Goal: Transaction & Acquisition: Book appointment/travel/reservation

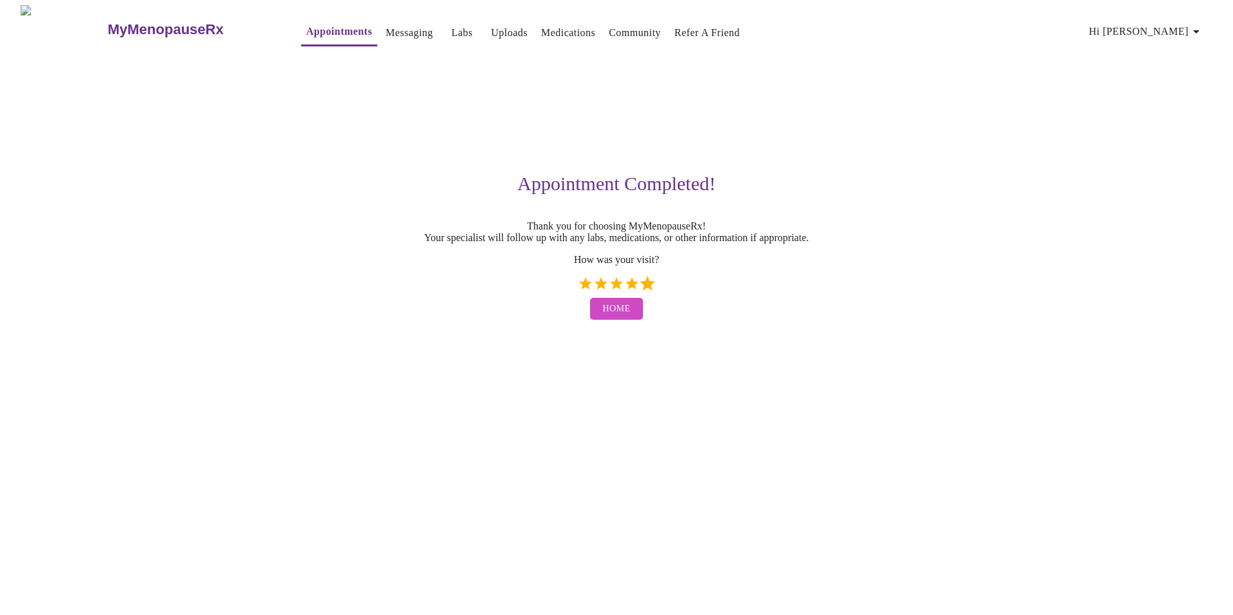
click at [641, 291] on label "5 Stars" at bounding box center [647, 283] width 15 height 15
click at [578, 289] on input "5 Stars" at bounding box center [577, 288] width 1 height 1
radio input "true"
click at [627, 317] on span "Home" at bounding box center [617, 309] width 28 height 16
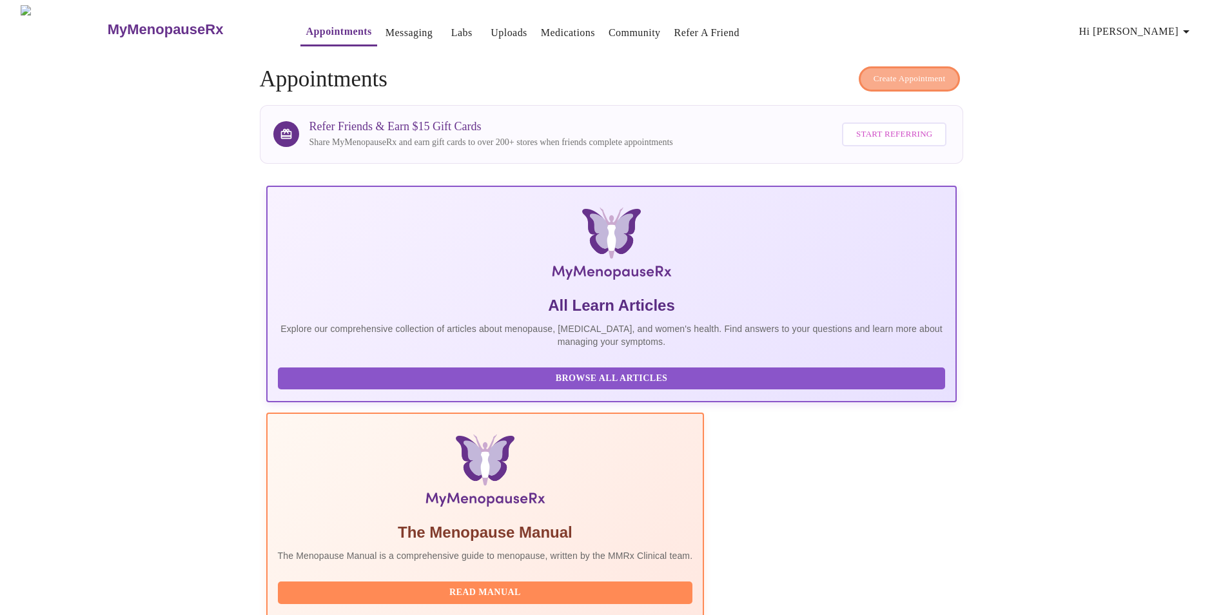
click at [922, 80] on span "Create Appointment" at bounding box center [910, 79] width 72 height 15
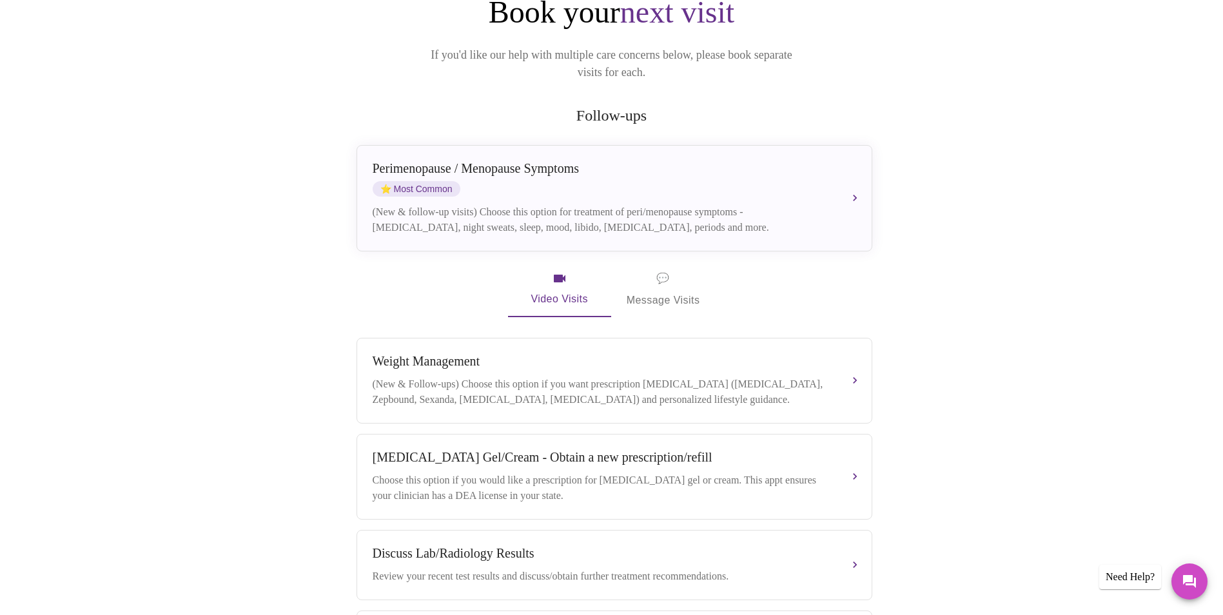
scroll to position [155, 0]
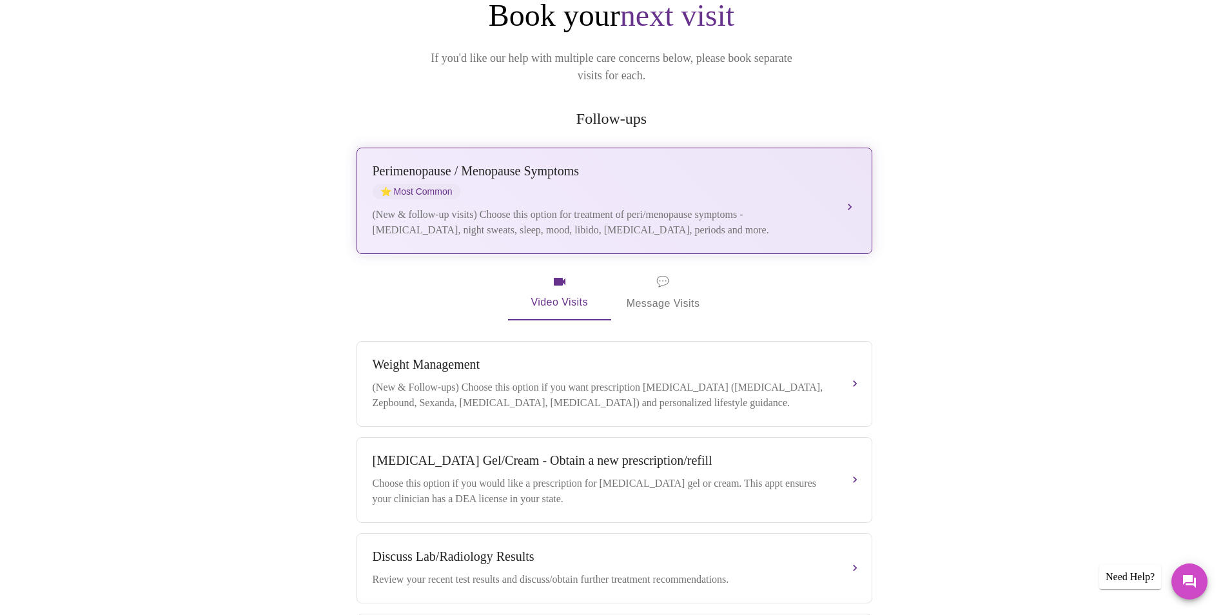
click at [619, 207] on div "(New & follow-up visits) Choose this option for treatment of peri/menopause sym…" at bounding box center [602, 222] width 458 height 31
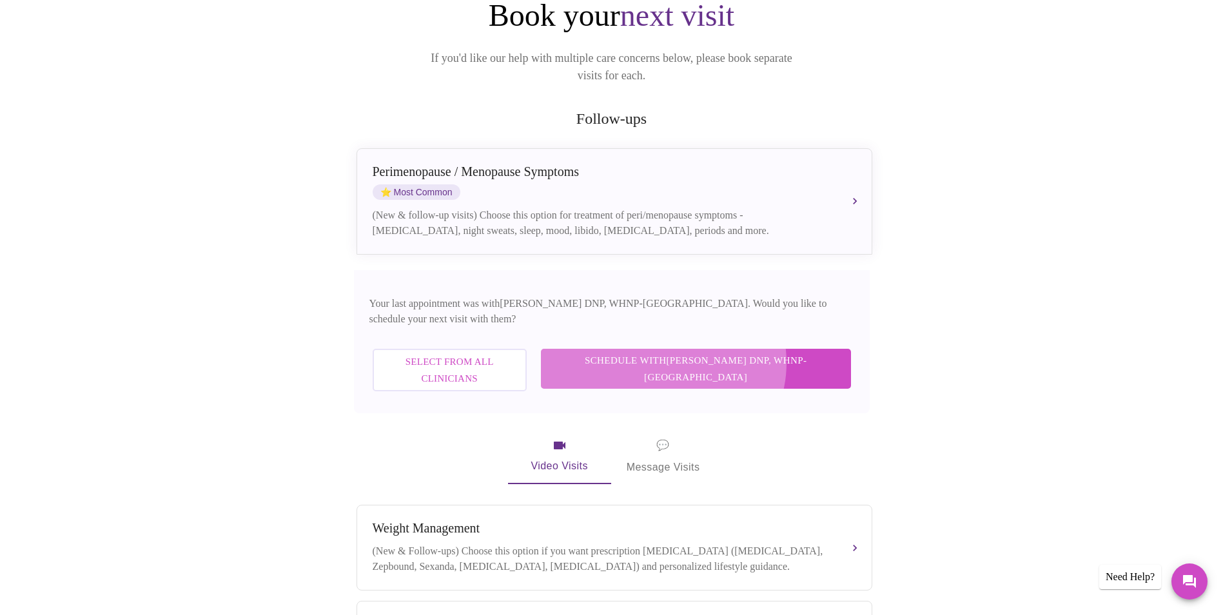
click at [728, 352] on span "Schedule with [PERSON_NAME] DNP, WHNP-BC" at bounding box center [696, 369] width 284 height 34
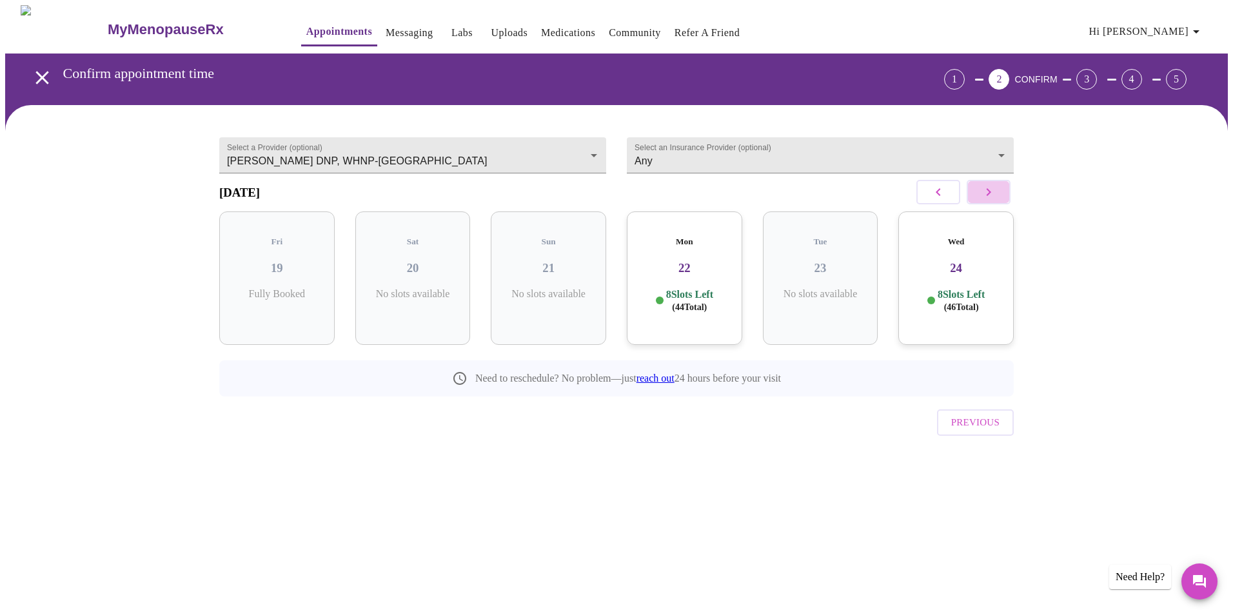
click at [987, 198] on icon "button" at bounding box center [988, 191] width 15 height 15
click at [987, 199] on icon "button" at bounding box center [988, 191] width 15 height 15
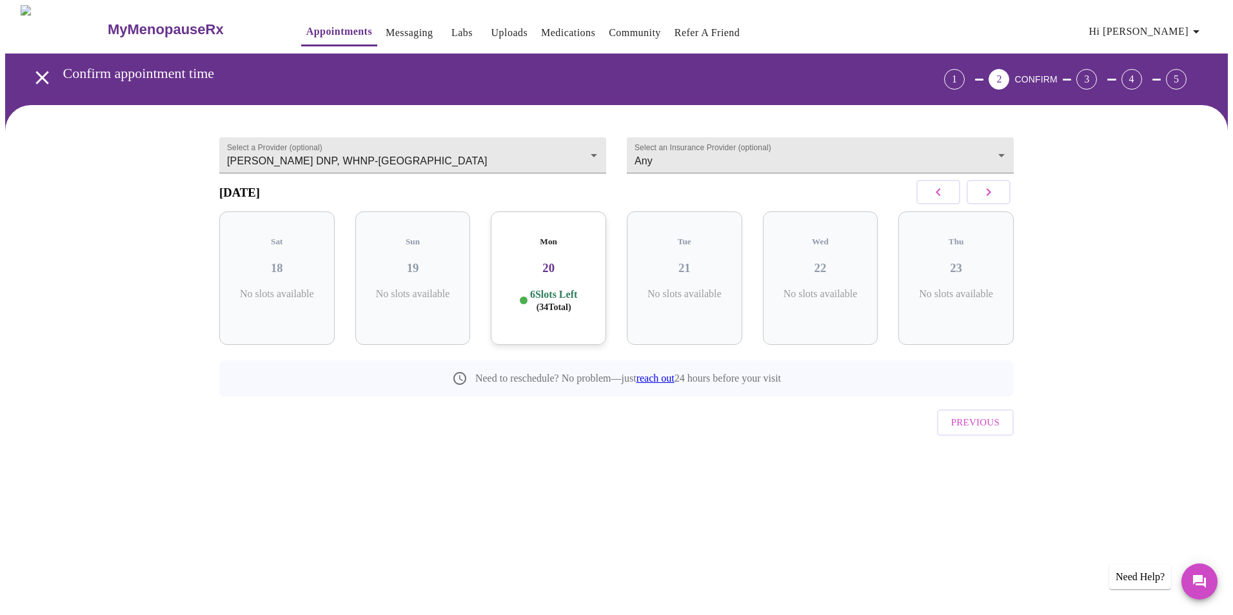
click at [987, 199] on icon "button" at bounding box center [988, 191] width 15 height 15
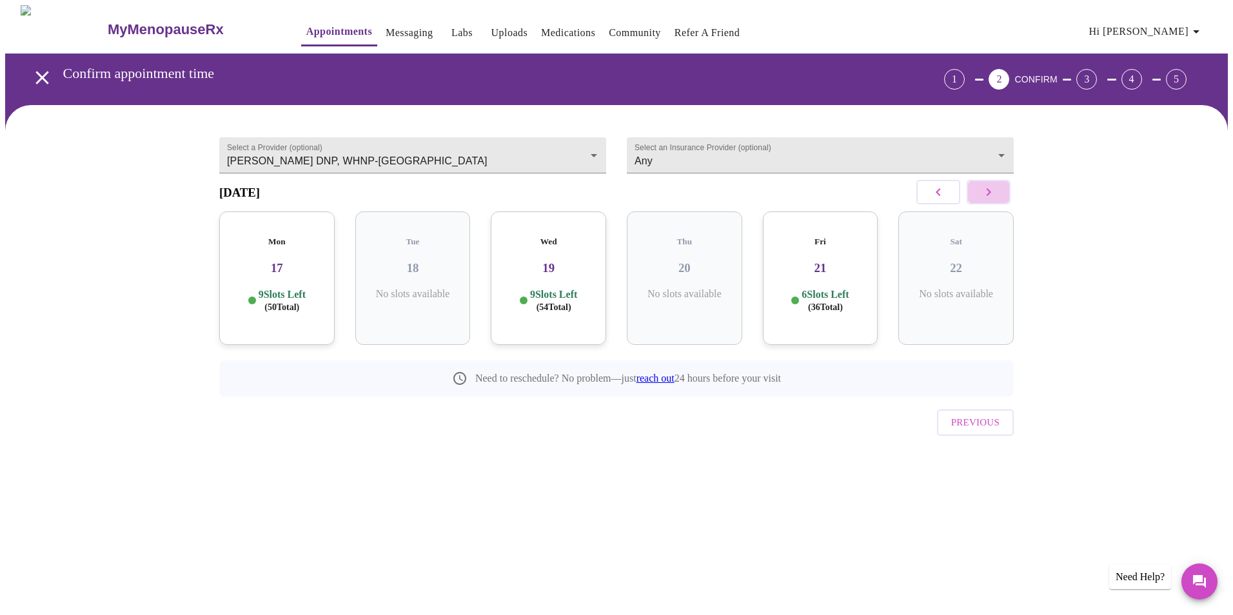
click at [987, 199] on icon "button" at bounding box center [988, 191] width 15 height 15
click at [961, 291] on p "6 Slots Left ( 36 Total)" at bounding box center [960, 300] width 47 height 25
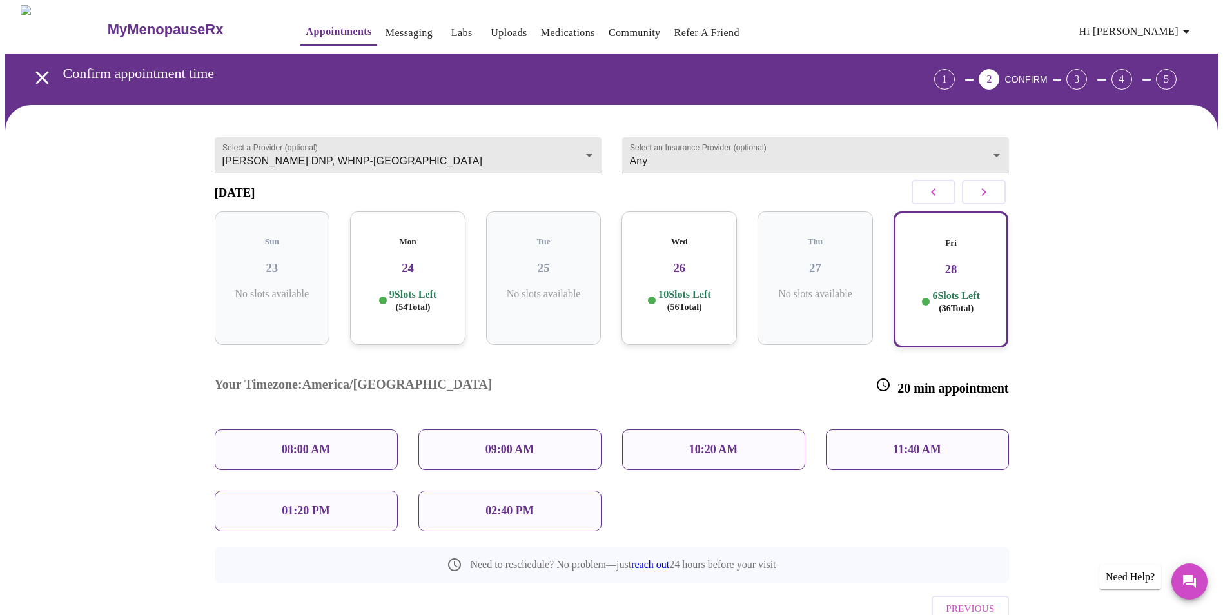
click at [946, 429] on div "11:40 AM" at bounding box center [917, 449] width 183 height 41
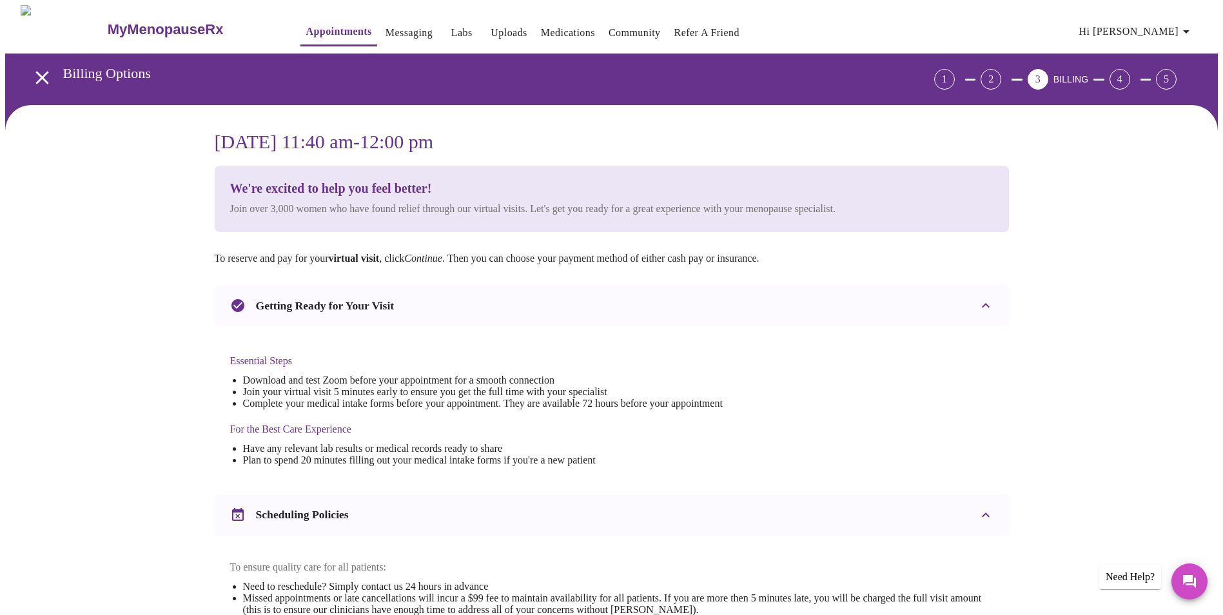
click at [852, 393] on div "Essential Steps Download and test Zoom before your appointment for a smooth con…" at bounding box center [612, 405] width 794 height 158
